Goal: Use online tool/utility: Utilize a website feature to perform a specific function

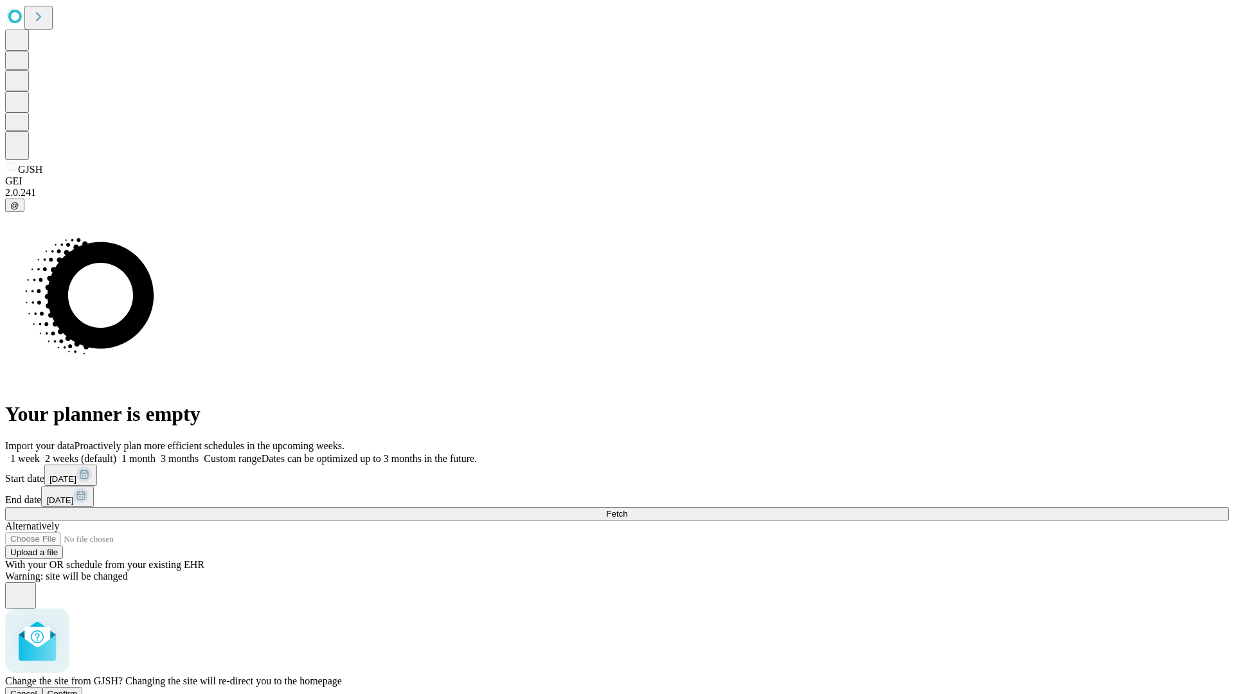
click at [78, 689] on span "Confirm" at bounding box center [63, 694] width 30 height 10
click at [156, 453] on label "1 month" at bounding box center [135, 458] width 39 height 11
click at [627, 509] on span "Fetch" at bounding box center [616, 514] width 21 height 10
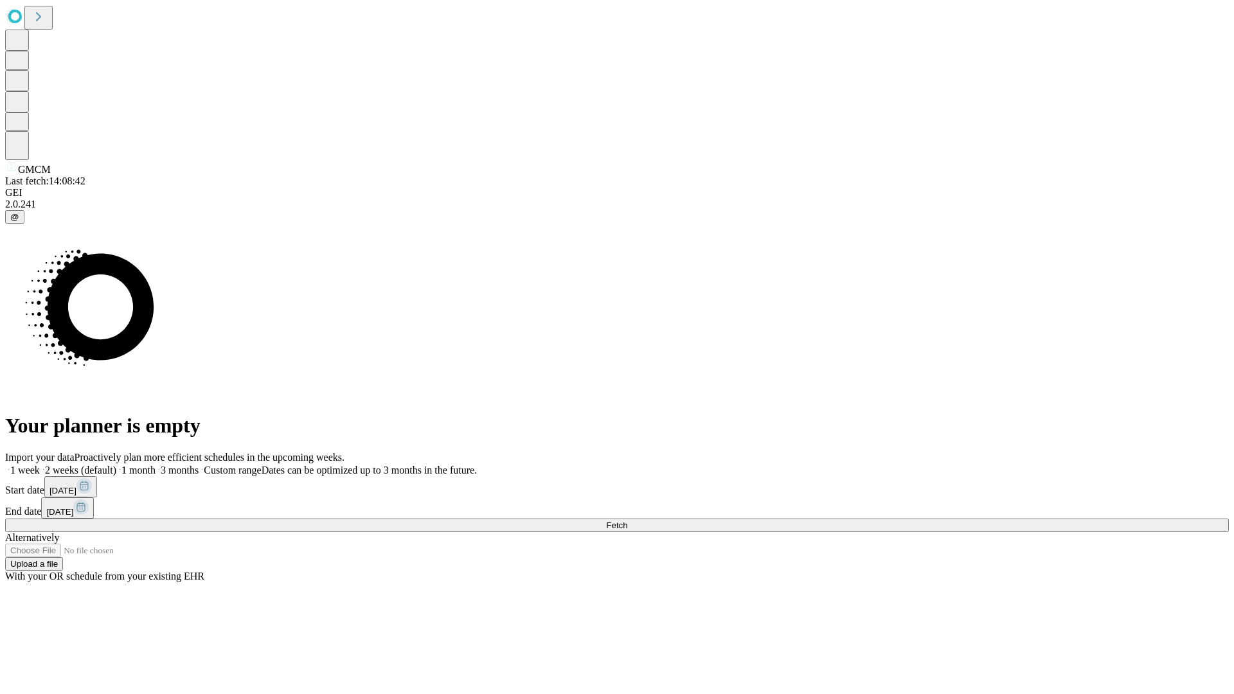
click at [156, 465] on label "1 month" at bounding box center [135, 470] width 39 height 11
click at [627, 520] on span "Fetch" at bounding box center [616, 525] width 21 height 10
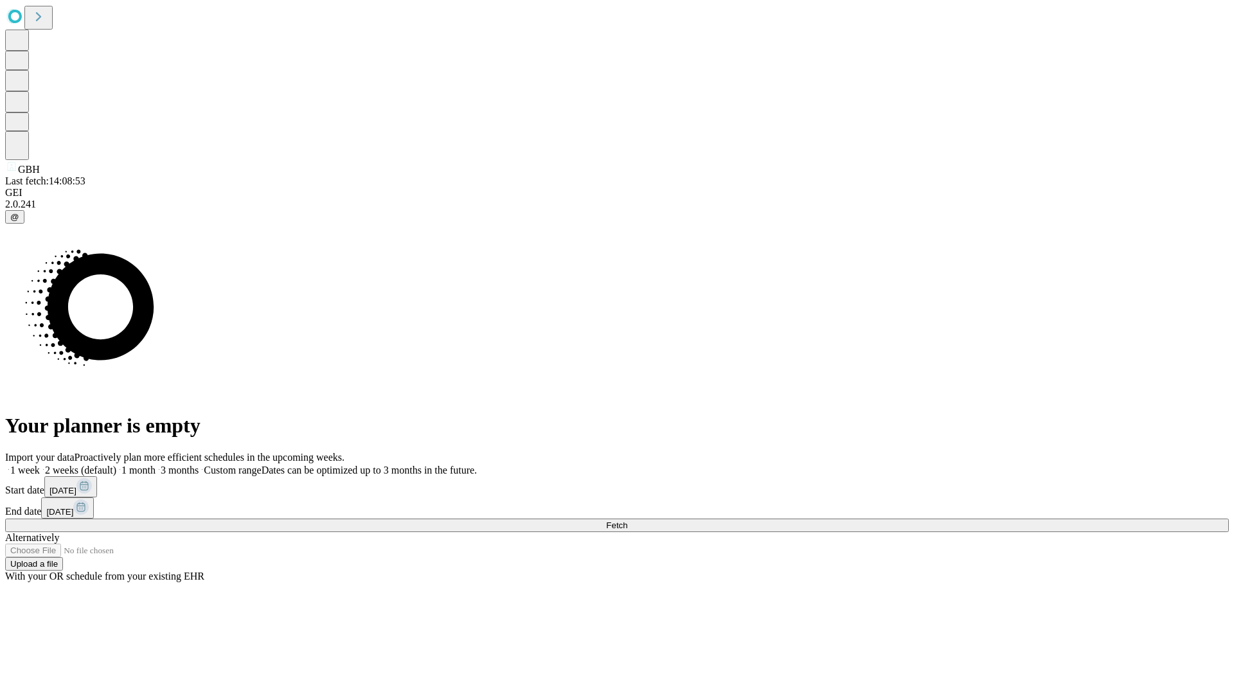
click at [156, 465] on label "1 month" at bounding box center [135, 470] width 39 height 11
click at [627, 520] on span "Fetch" at bounding box center [616, 525] width 21 height 10
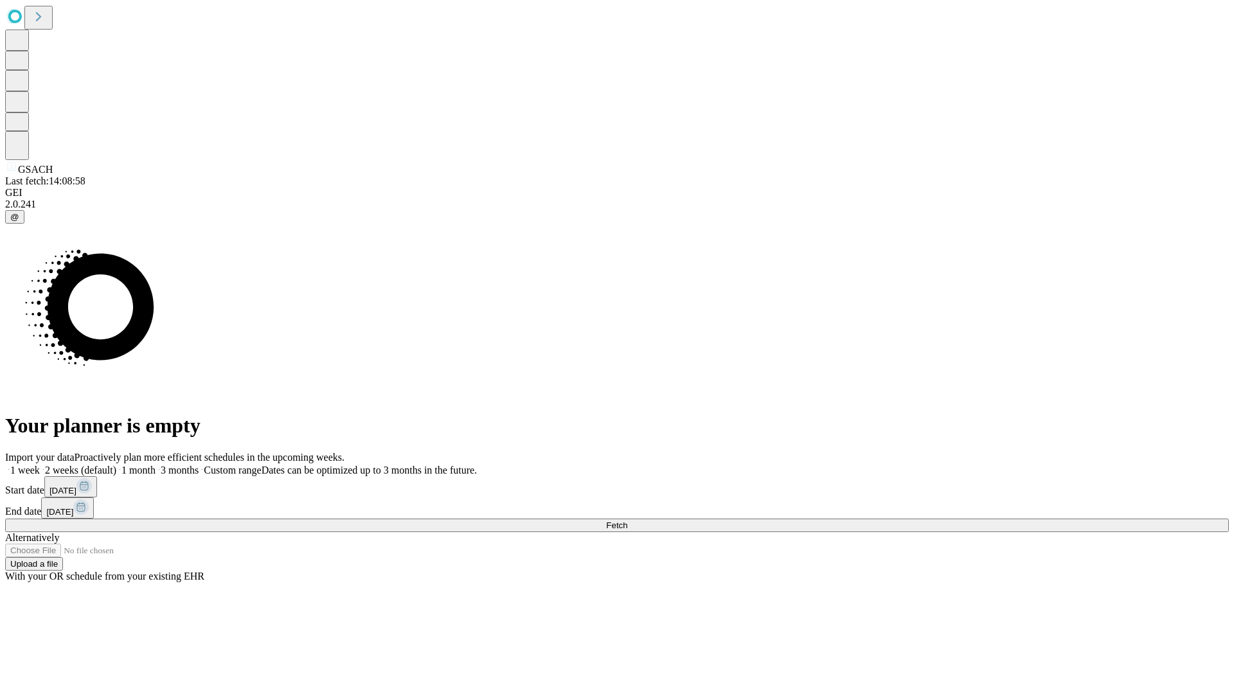
click at [156, 465] on label "1 month" at bounding box center [135, 470] width 39 height 11
click at [627, 520] on span "Fetch" at bounding box center [616, 525] width 21 height 10
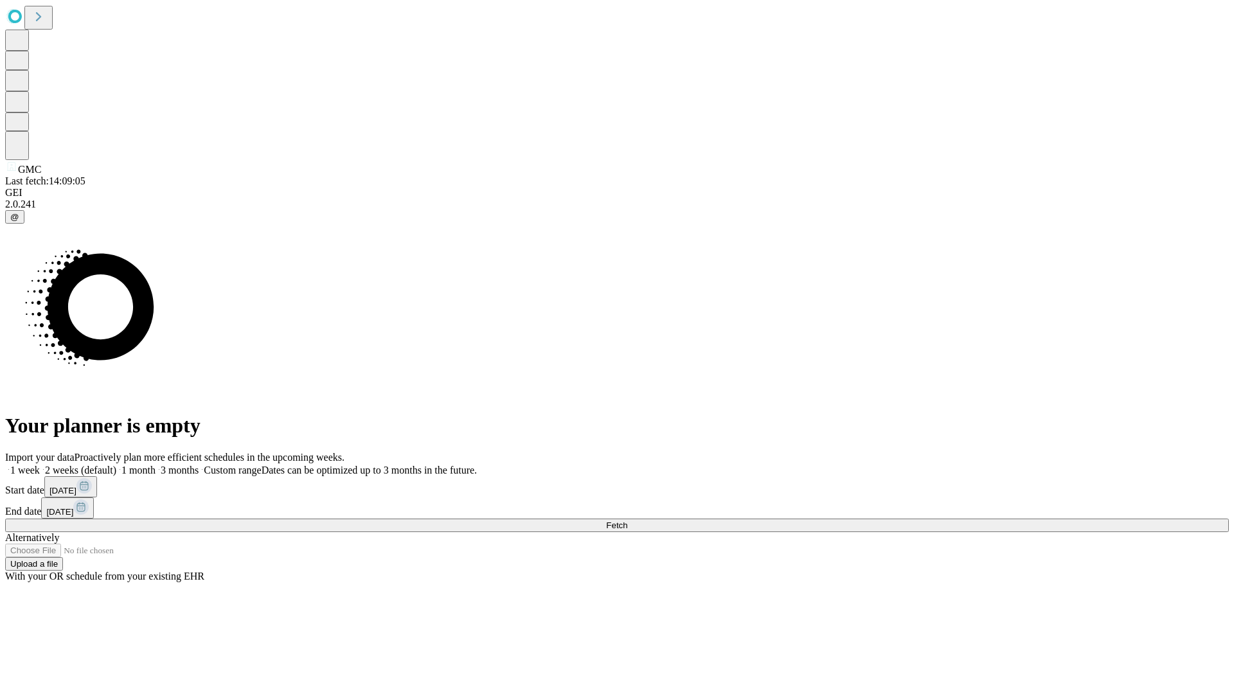
click at [156, 465] on label "1 month" at bounding box center [135, 470] width 39 height 11
click at [627, 520] on span "Fetch" at bounding box center [616, 525] width 21 height 10
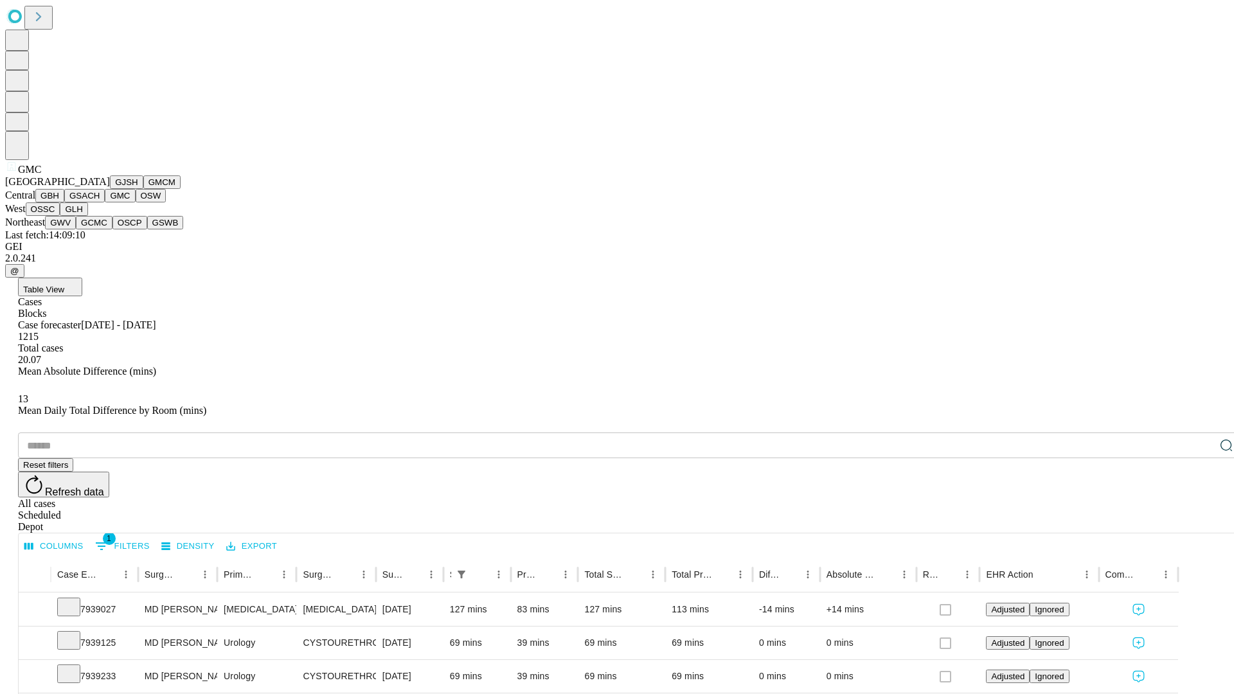
click at [136, 202] on button "OSW" at bounding box center [151, 195] width 31 height 13
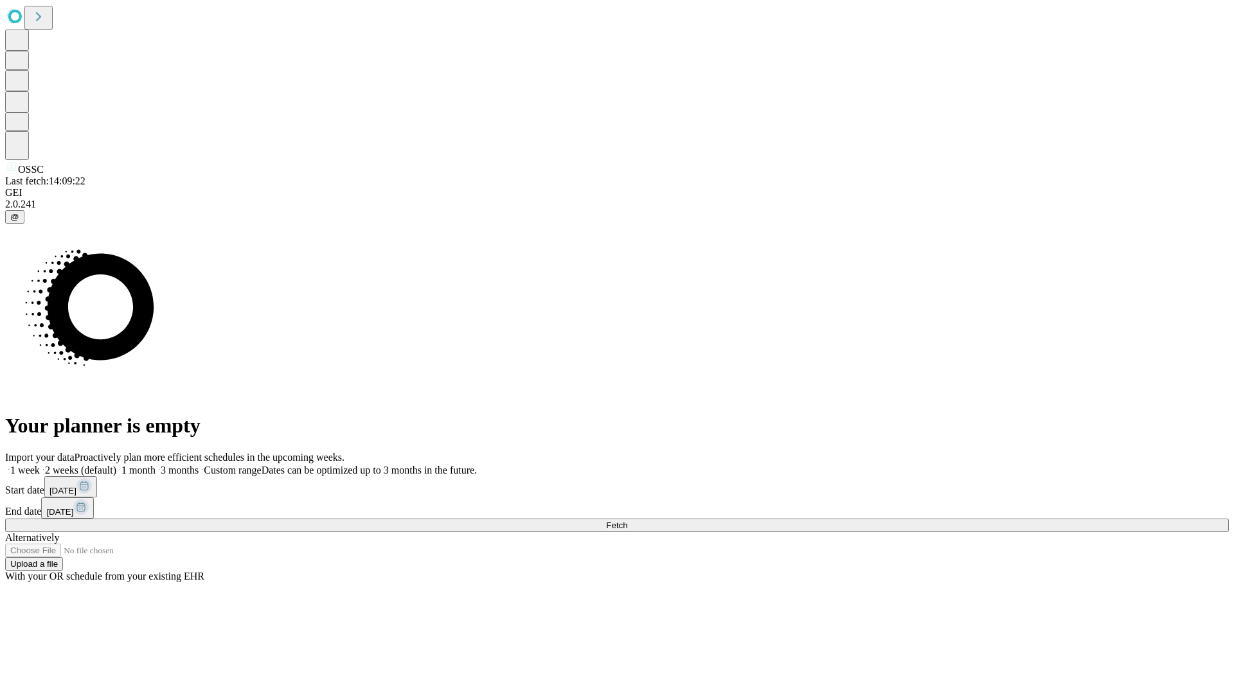
click at [156, 465] on label "1 month" at bounding box center [135, 470] width 39 height 11
click at [627, 520] on span "Fetch" at bounding box center [616, 525] width 21 height 10
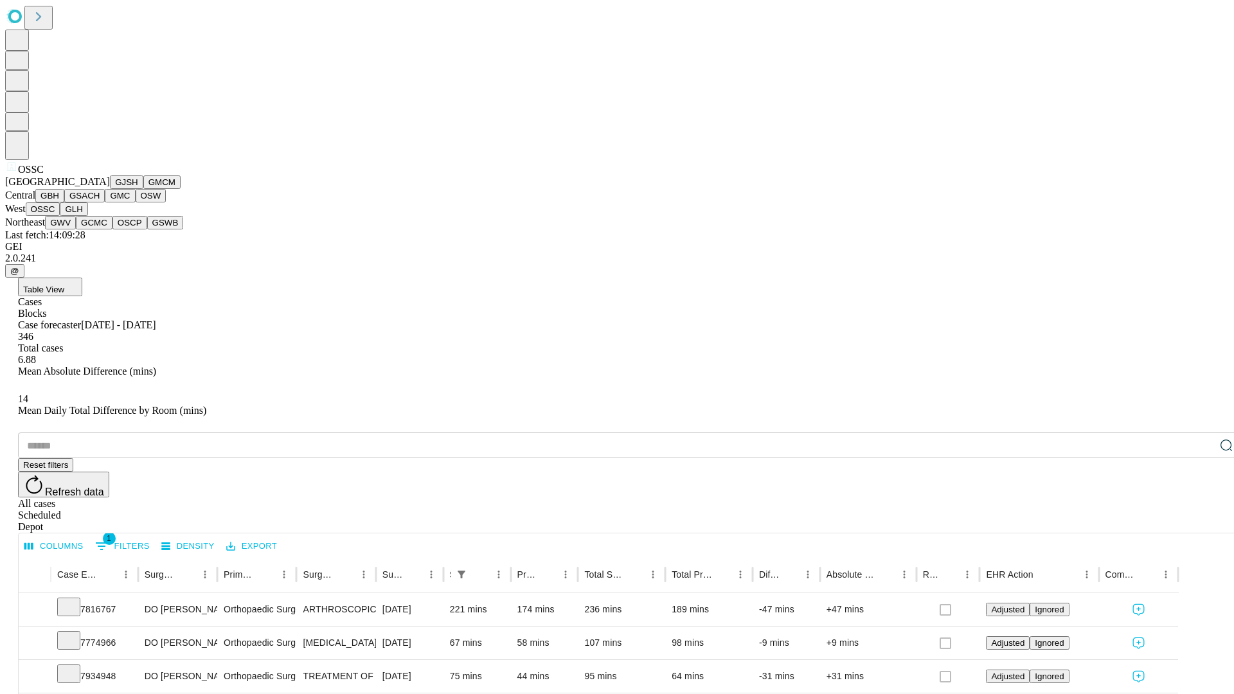
click at [87, 216] on button "GLH" at bounding box center [74, 208] width 28 height 13
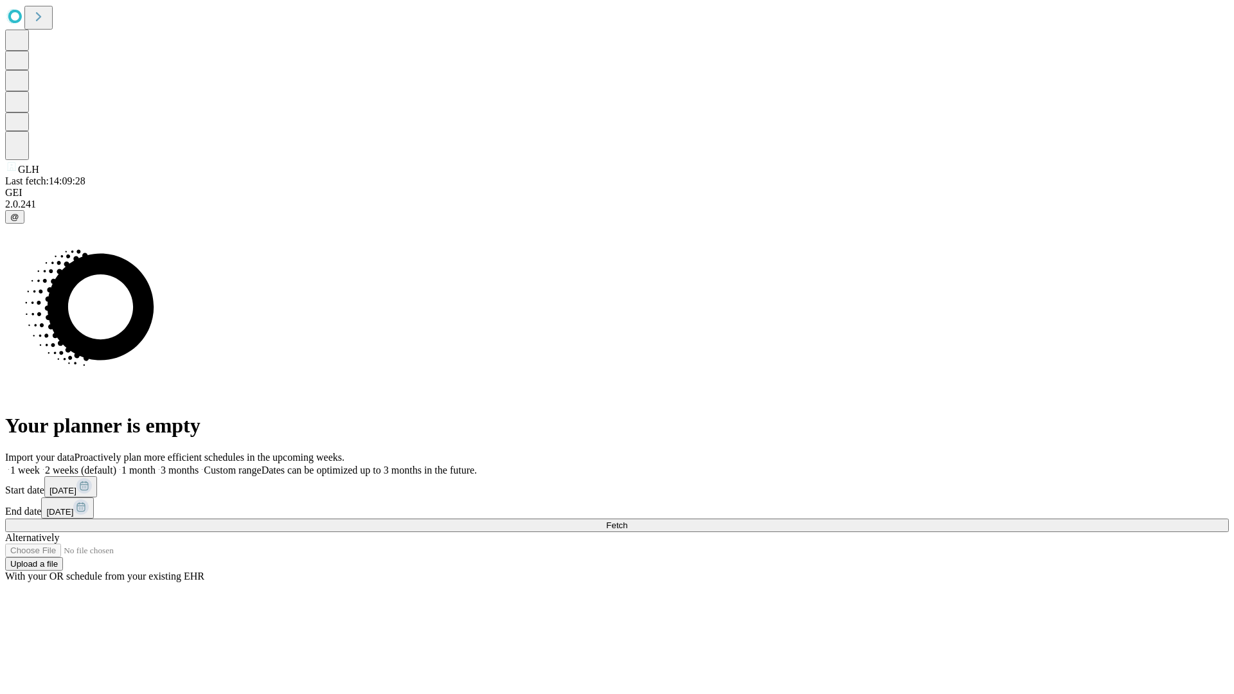
click at [156, 465] on label "1 month" at bounding box center [135, 470] width 39 height 11
click at [627, 520] on span "Fetch" at bounding box center [616, 525] width 21 height 10
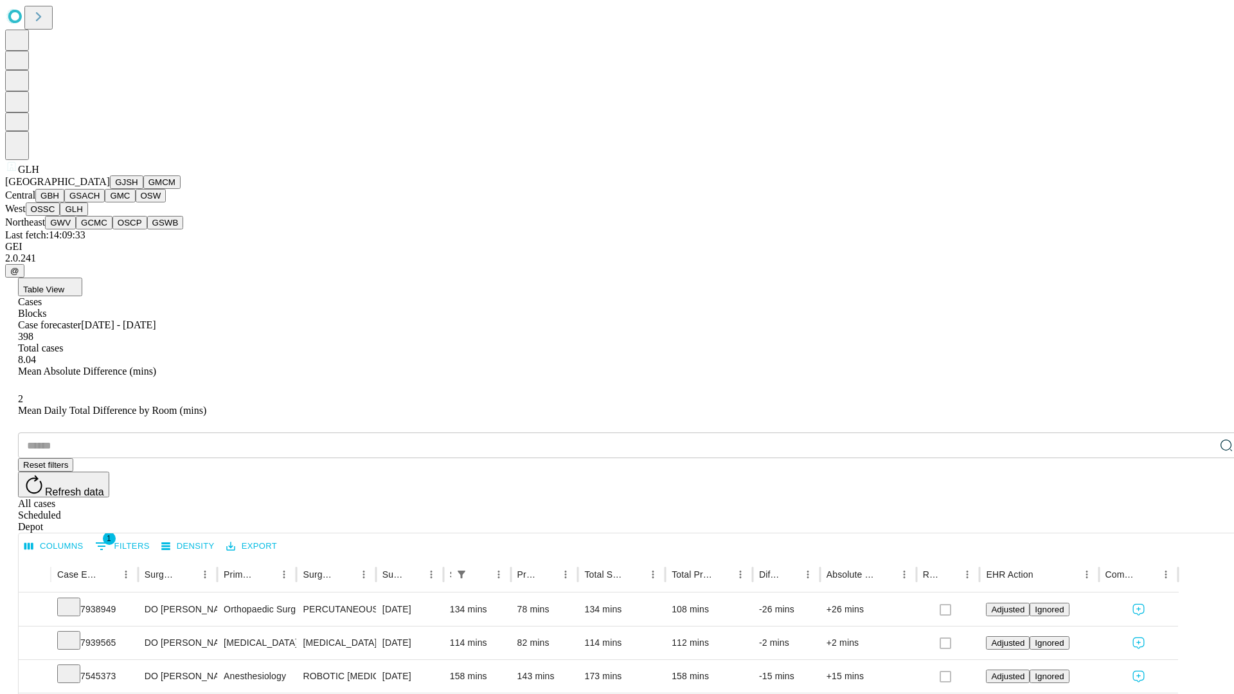
click at [76, 229] on button "GWV" at bounding box center [60, 222] width 31 height 13
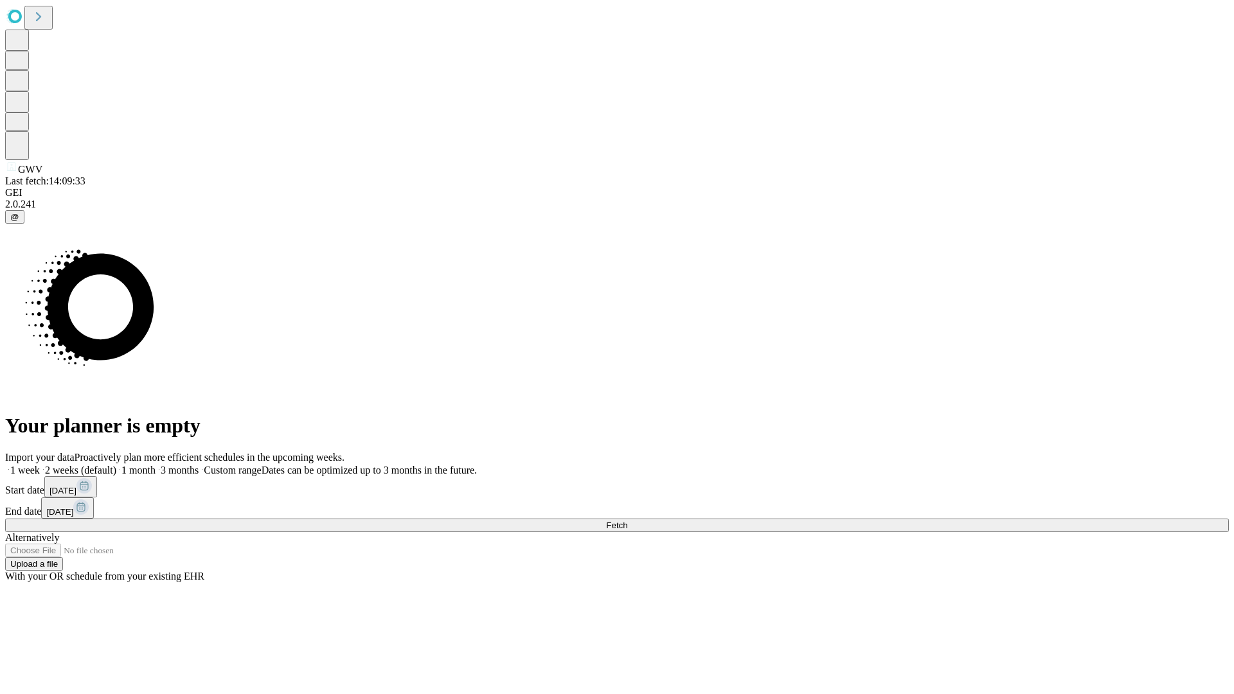
click at [156, 465] on label "1 month" at bounding box center [135, 470] width 39 height 11
click at [627, 520] on span "Fetch" at bounding box center [616, 525] width 21 height 10
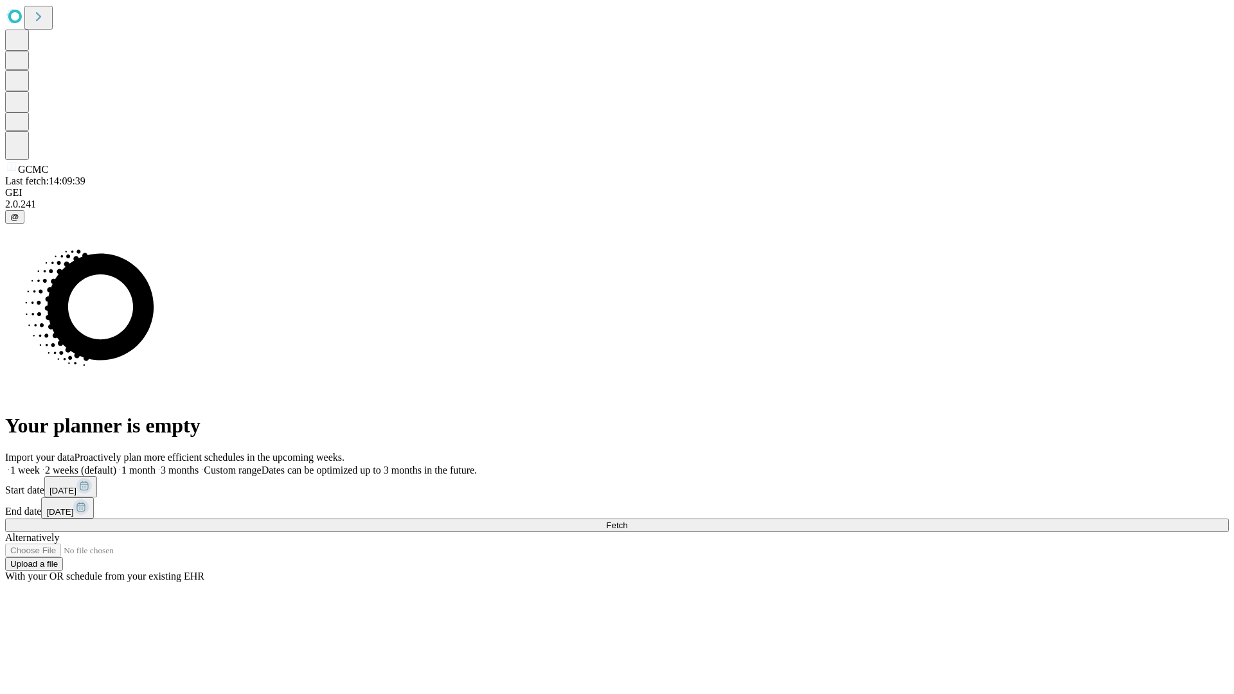
click at [156, 465] on label "1 month" at bounding box center [135, 470] width 39 height 11
click at [627, 520] on span "Fetch" at bounding box center [616, 525] width 21 height 10
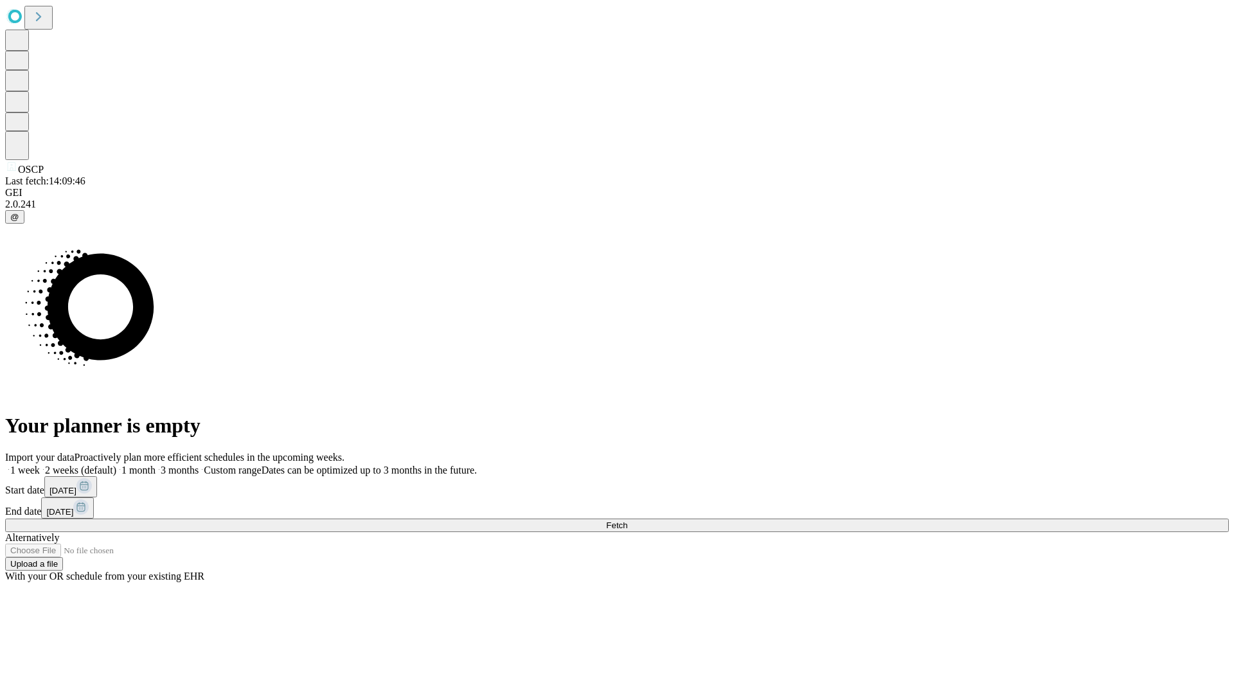
click at [156, 465] on label "1 month" at bounding box center [135, 470] width 39 height 11
click at [627, 520] on span "Fetch" at bounding box center [616, 525] width 21 height 10
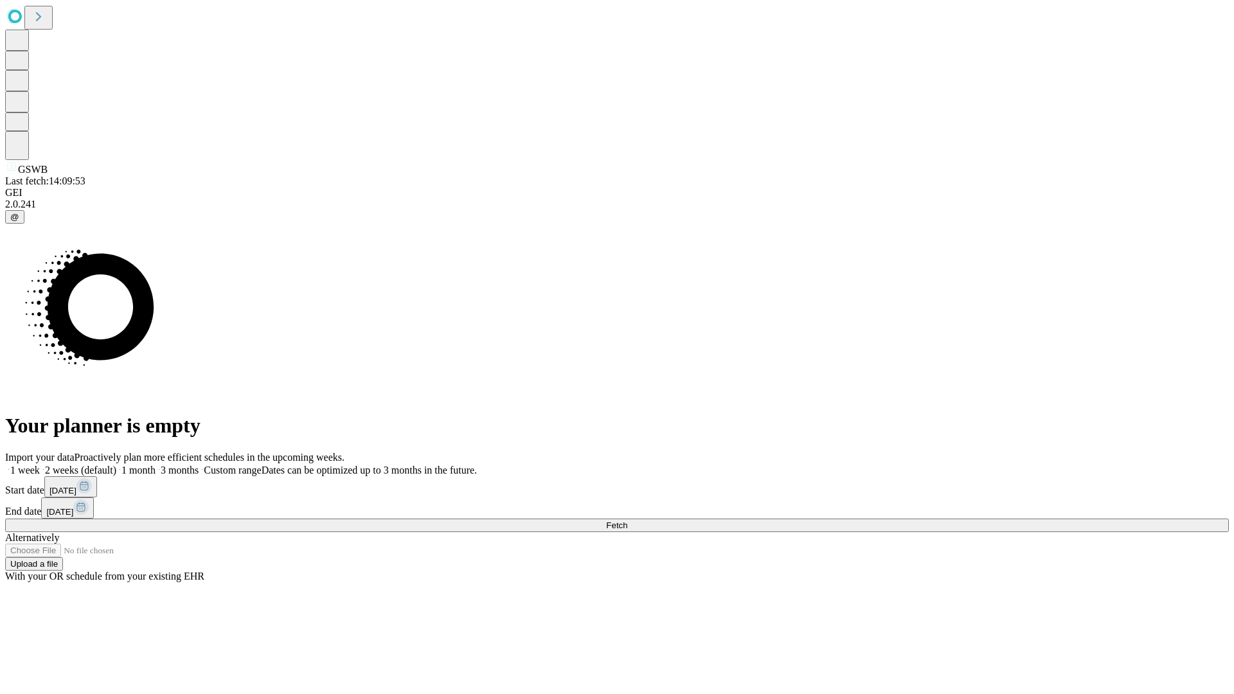
click at [156, 465] on label "1 month" at bounding box center [135, 470] width 39 height 11
click at [627, 520] on span "Fetch" at bounding box center [616, 525] width 21 height 10
